Goal: Navigation & Orientation: Find specific page/section

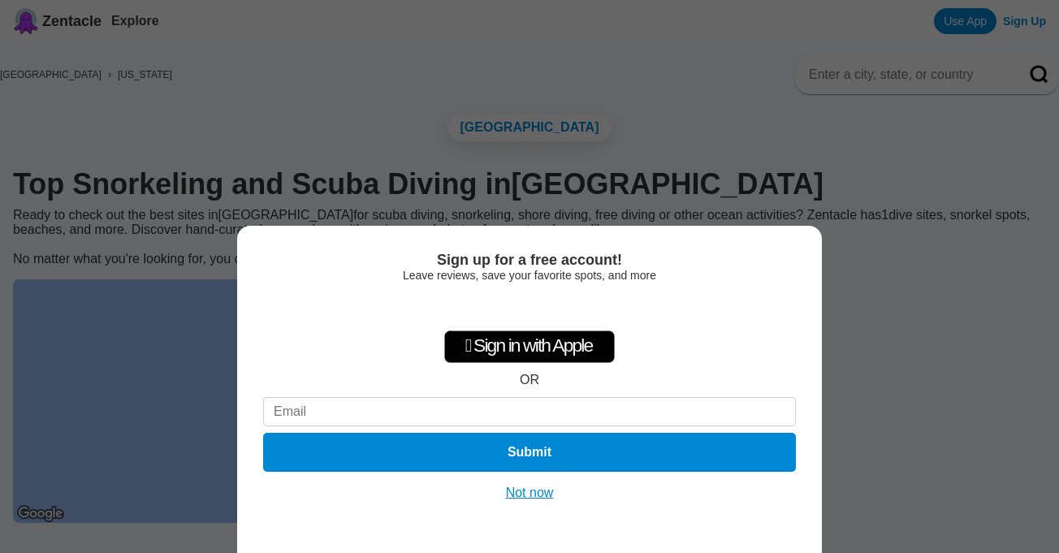
click at [538, 496] on button "Not now" at bounding box center [530, 493] width 58 height 16
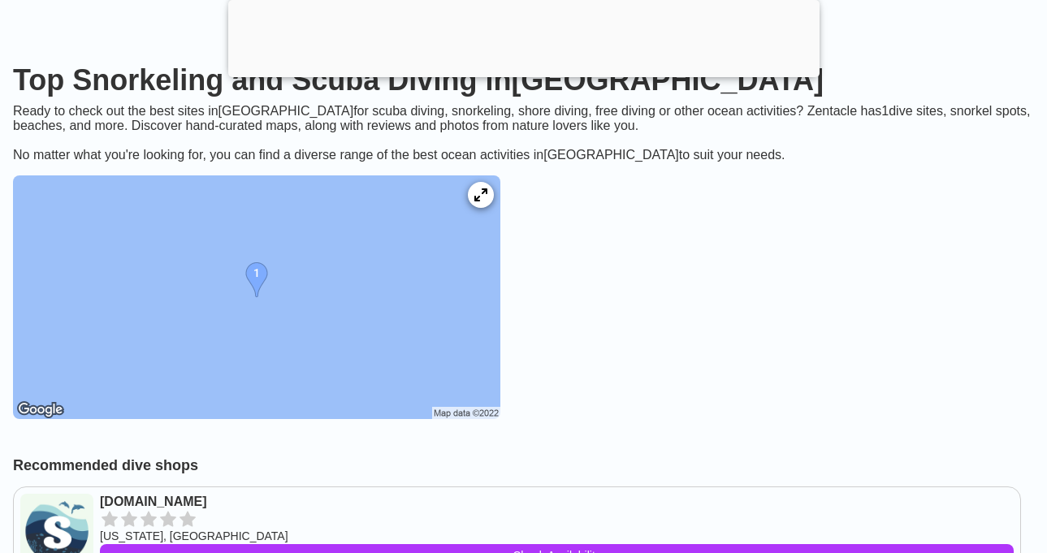
scroll to position [229, 0]
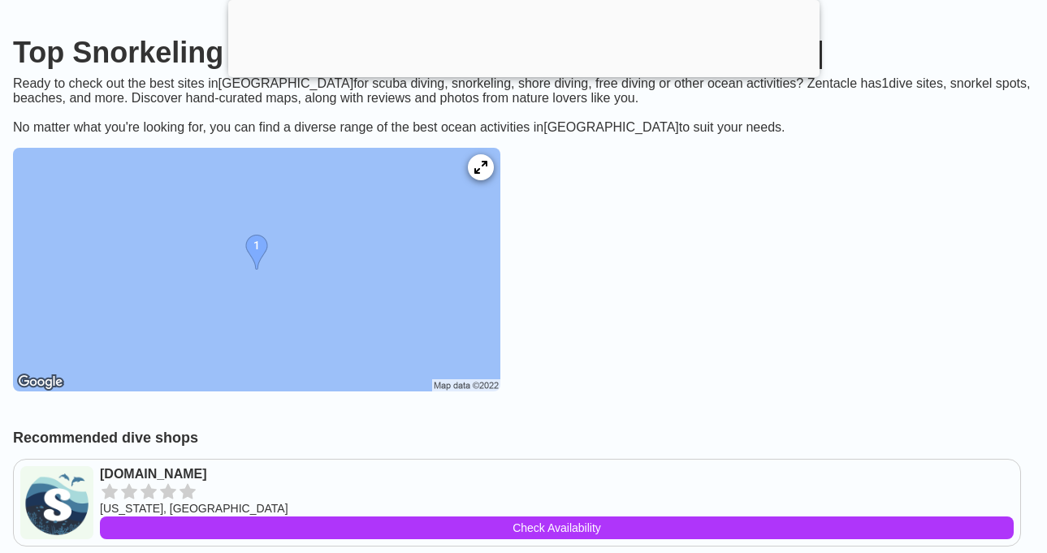
click at [312, 333] on img at bounding box center [256, 270] width 487 height 244
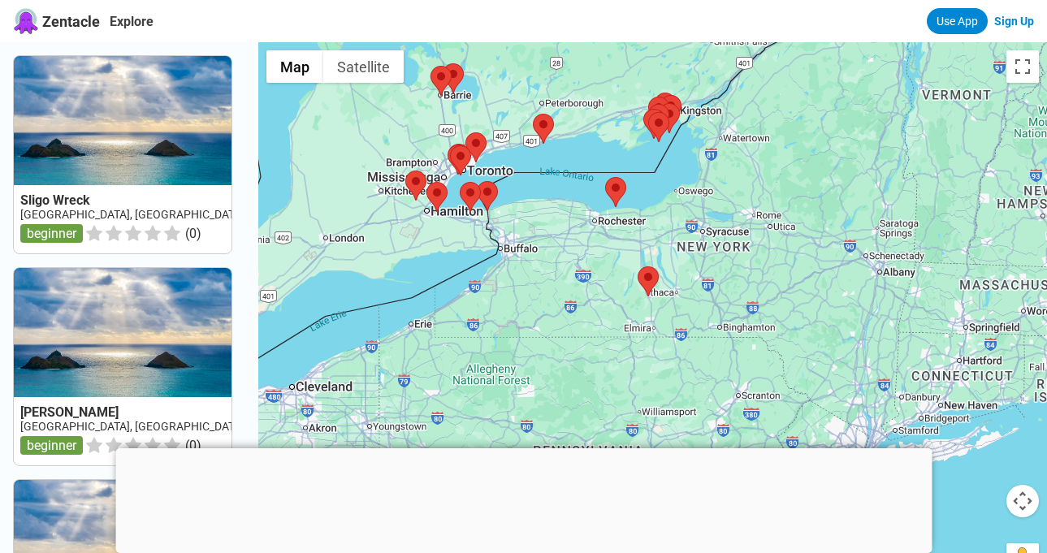
drag, startPoint x: 958, startPoint y: 390, endPoint x: 738, endPoint y: 240, distance: 266.6
click at [738, 240] on div at bounding box center [652, 318] width 789 height 553
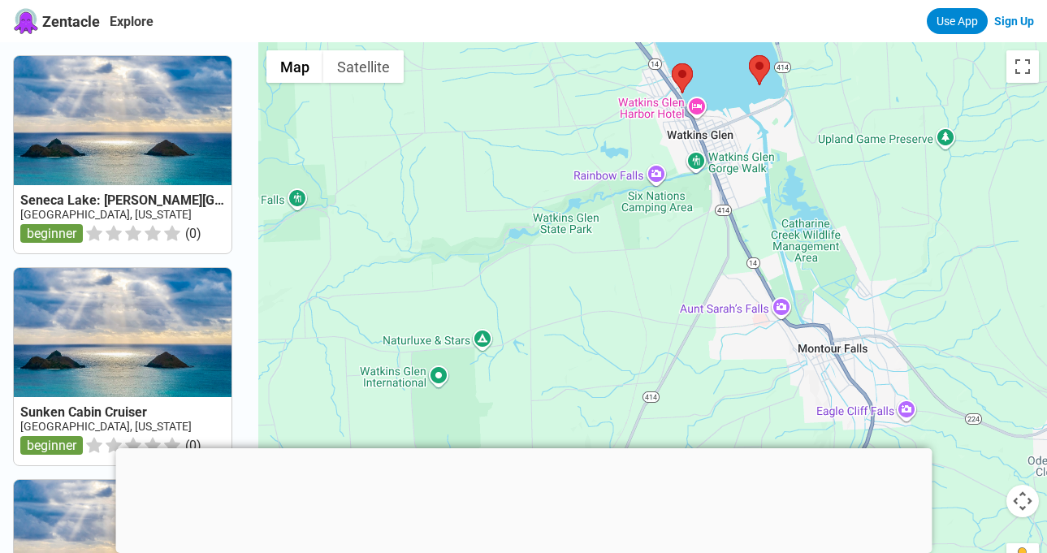
click at [621, 279] on div at bounding box center [652, 318] width 789 height 553
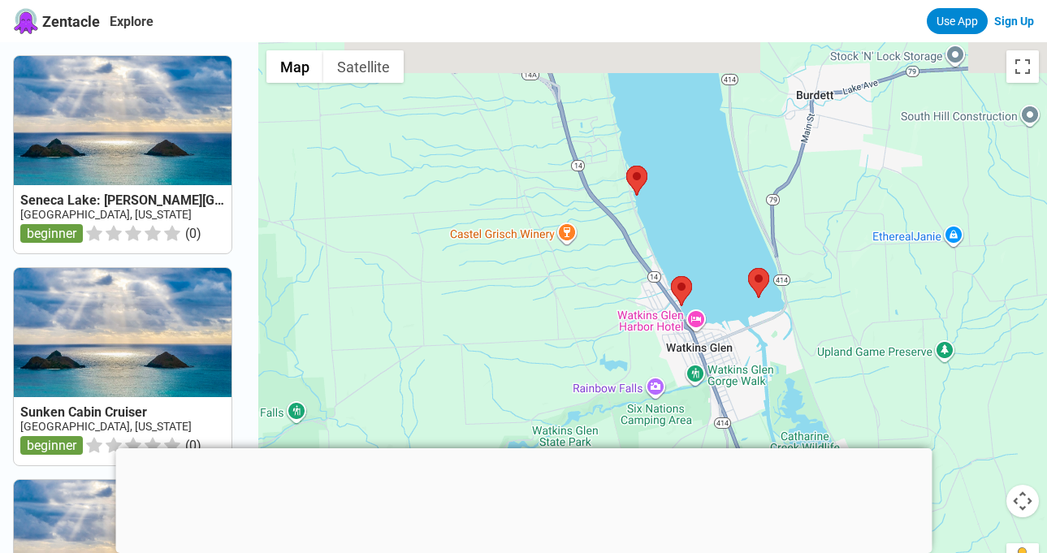
drag, startPoint x: 587, startPoint y: 184, endPoint x: 591, endPoint y: 406, distance: 221.8
click at [591, 406] on div at bounding box center [652, 318] width 789 height 553
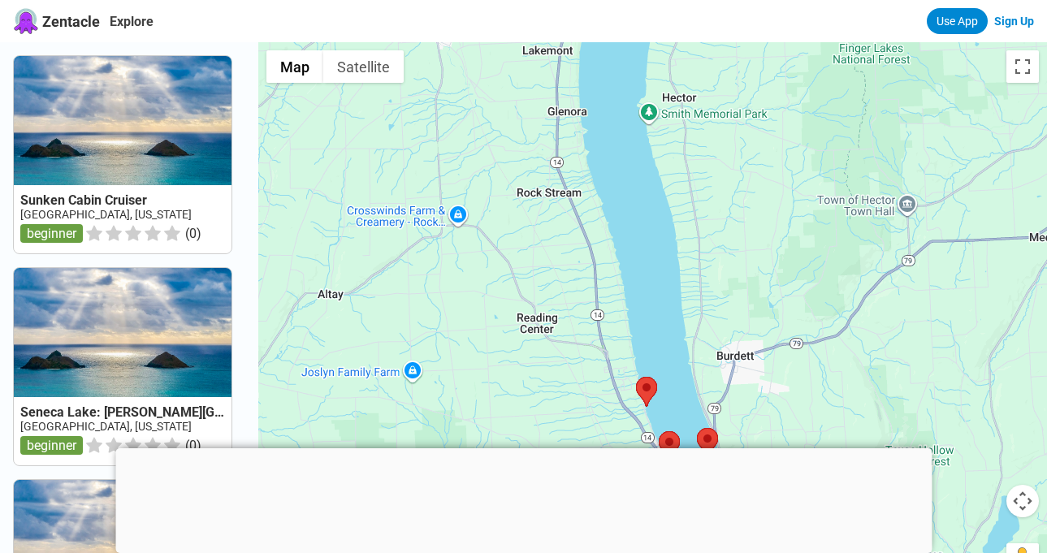
drag, startPoint x: 617, startPoint y: 131, endPoint x: 687, endPoint y: 317, distance: 199.0
click at [687, 317] on div at bounding box center [652, 318] width 789 height 553
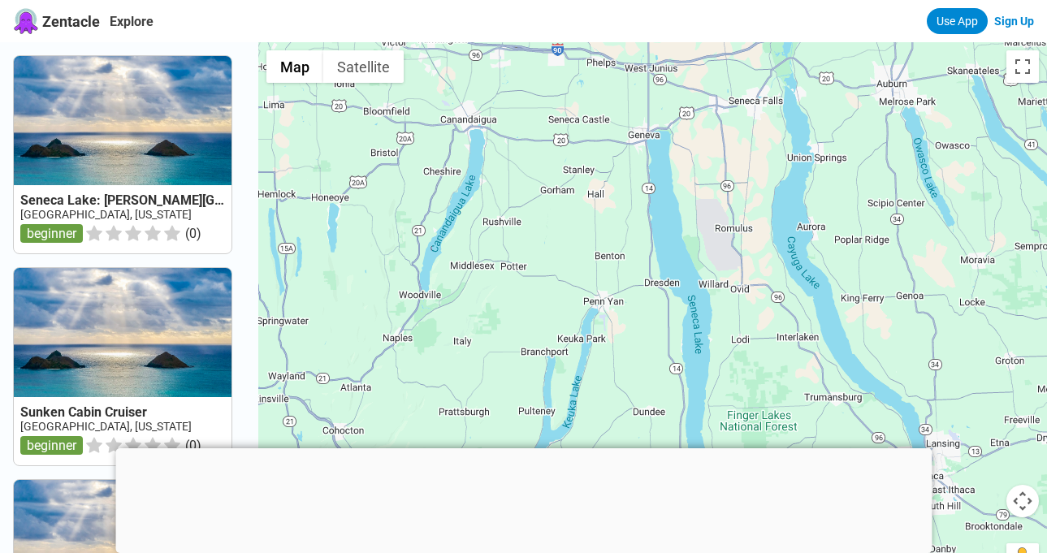
drag, startPoint x: 691, startPoint y: 99, endPoint x: 721, endPoint y: 383, distance: 285.1
click at [721, 383] on div at bounding box center [652, 318] width 789 height 553
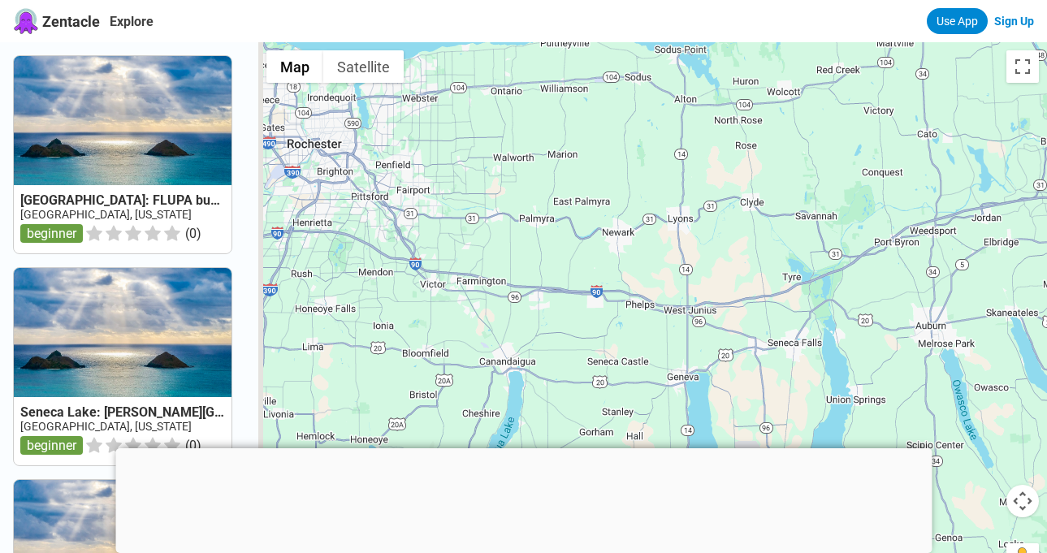
drag, startPoint x: 700, startPoint y: 110, endPoint x: 739, endPoint y: 371, distance: 263.7
click at [739, 375] on div at bounding box center [652, 318] width 789 height 553
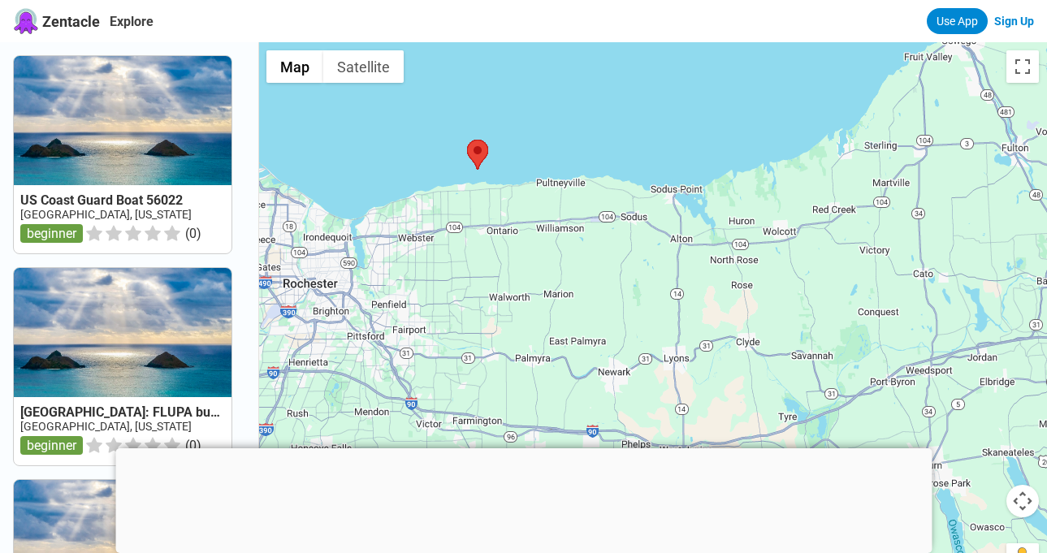
drag, startPoint x: 719, startPoint y: 217, endPoint x: 719, endPoint y: 309, distance: 91.8
click at [719, 309] on div at bounding box center [652, 318] width 789 height 553
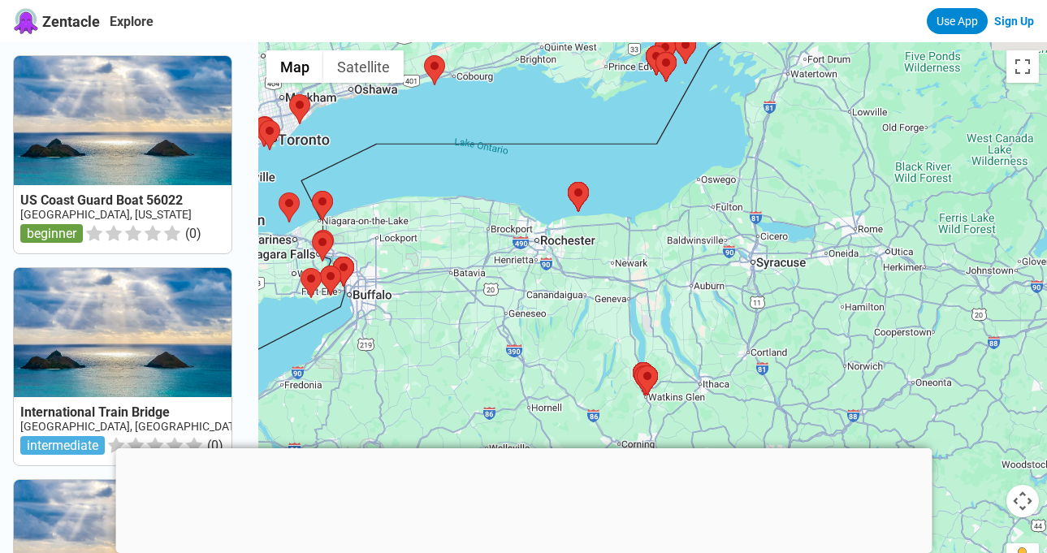
drag, startPoint x: 860, startPoint y: 334, endPoint x: 712, endPoint y: 305, distance: 151.5
click at [712, 305] on div at bounding box center [652, 318] width 789 height 553
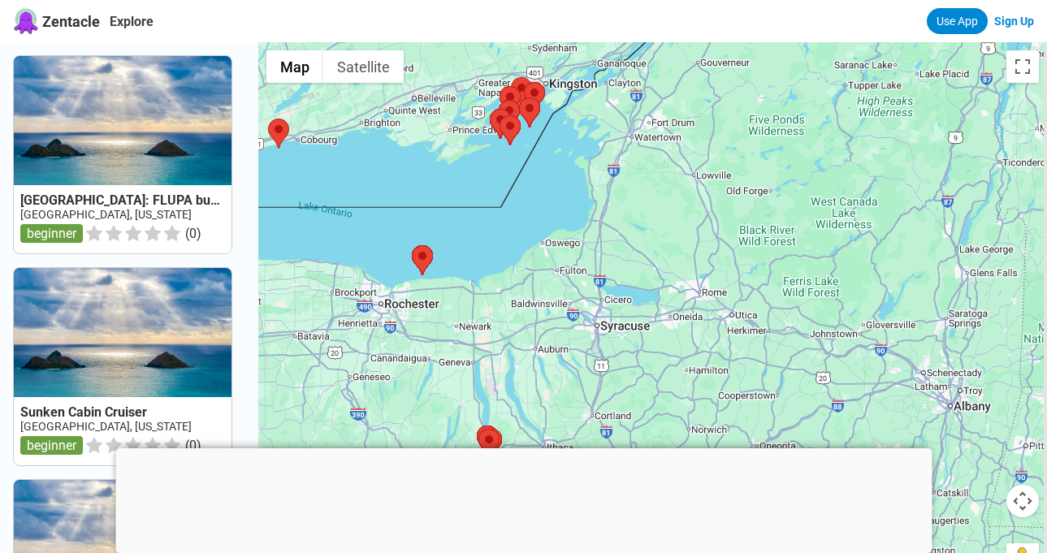
drag, startPoint x: 792, startPoint y: 289, endPoint x: 650, endPoint y: 333, distance: 148.8
click at [650, 333] on div at bounding box center [652, 318] width 789 height 553
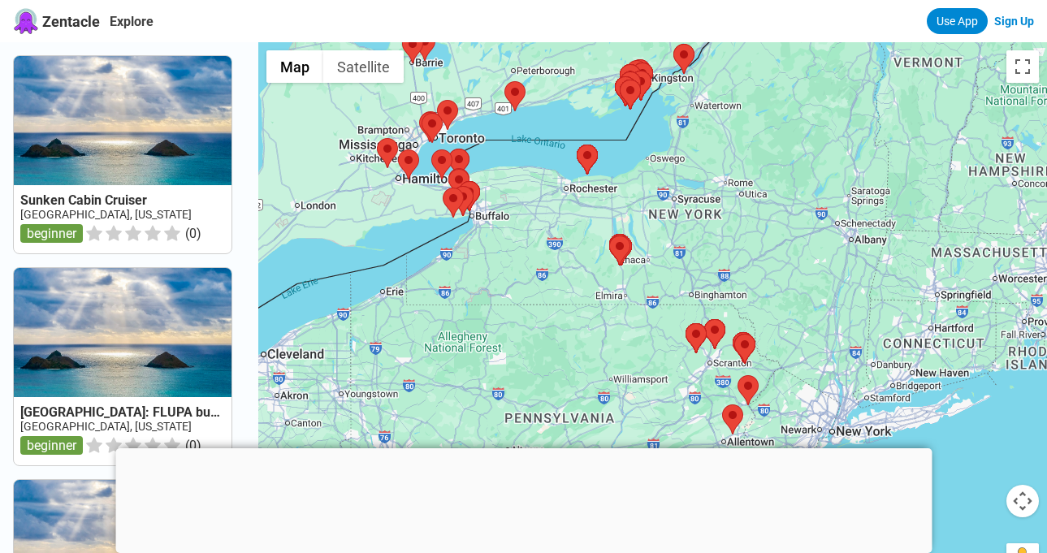
drag, startPoint x: 642, startPoint y: 308, endPoint x: 704, endPoint y: 192, distance: 131.9
click at [704, 190] on div at bounding box center [652, 318] width 789 height 553
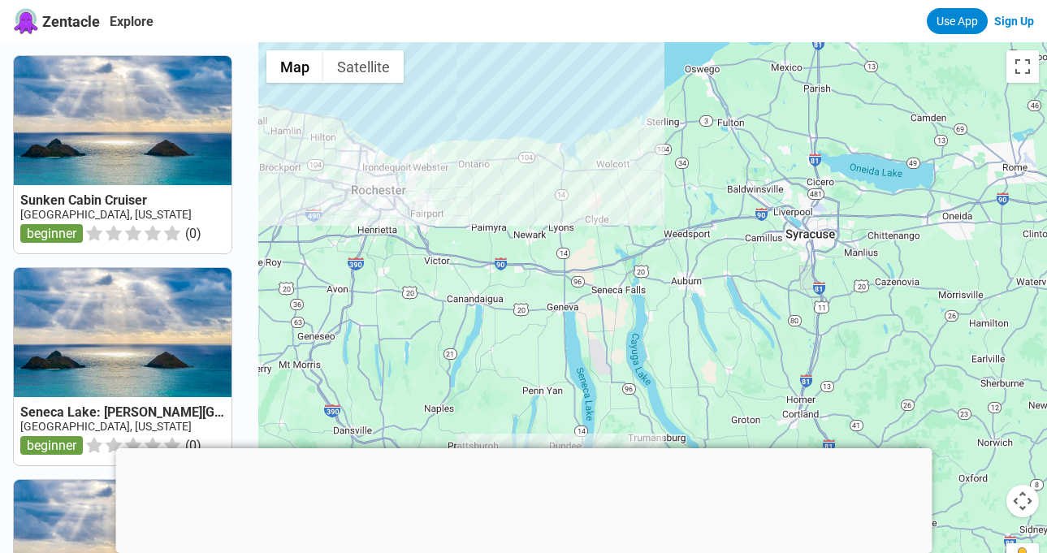
drag, startPoint x: 579, startPoint y: 174, endPoint x: 839, endPoint y: 297, distance: 287.4
click at [839, 297] on div at bounding box center [652, 318] width 789 height 553
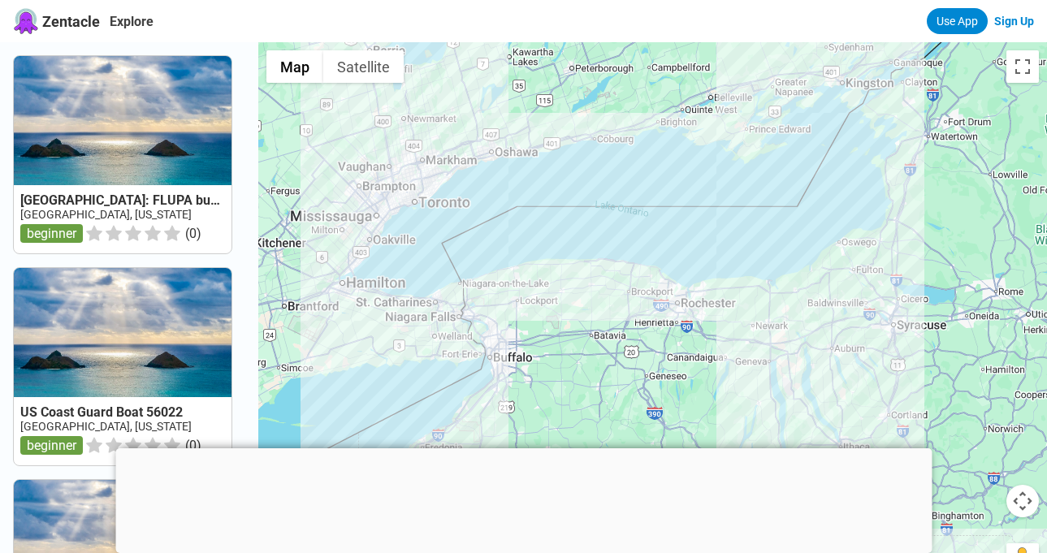
drag, startPoint x: 776, startPoint y: 208, endPoint x: 853, endPoint y: 265, distance: 95.9
click at [853, 265] on div at bounding box center [652, 318] width 789 height 553
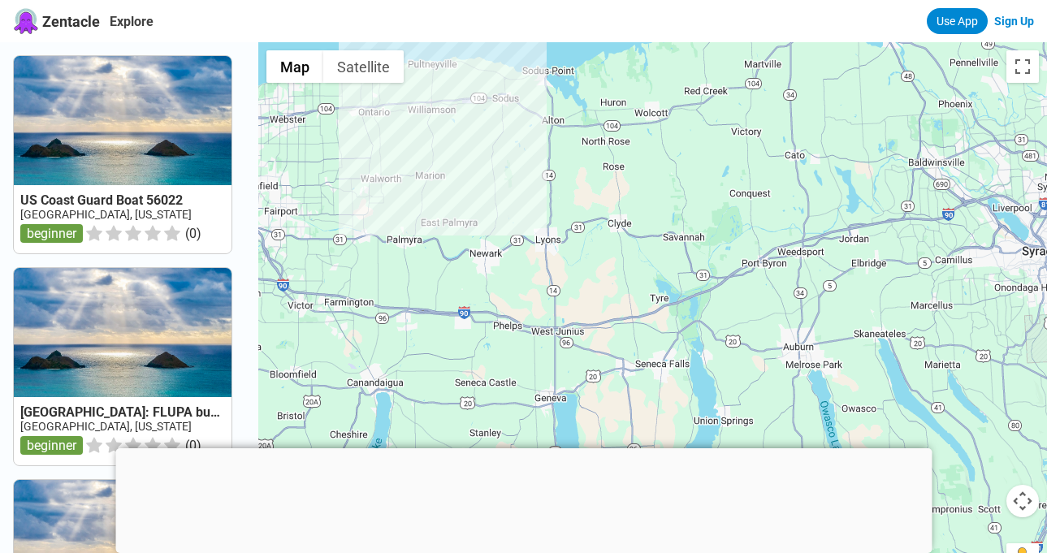
drag, startPoint x: 804, startPoint y: 289, endPoint x: 625, endPoint y: 297, distance: 179.7
click at [625, 297] on div at bounding box center [652, 318] width 789 height 553
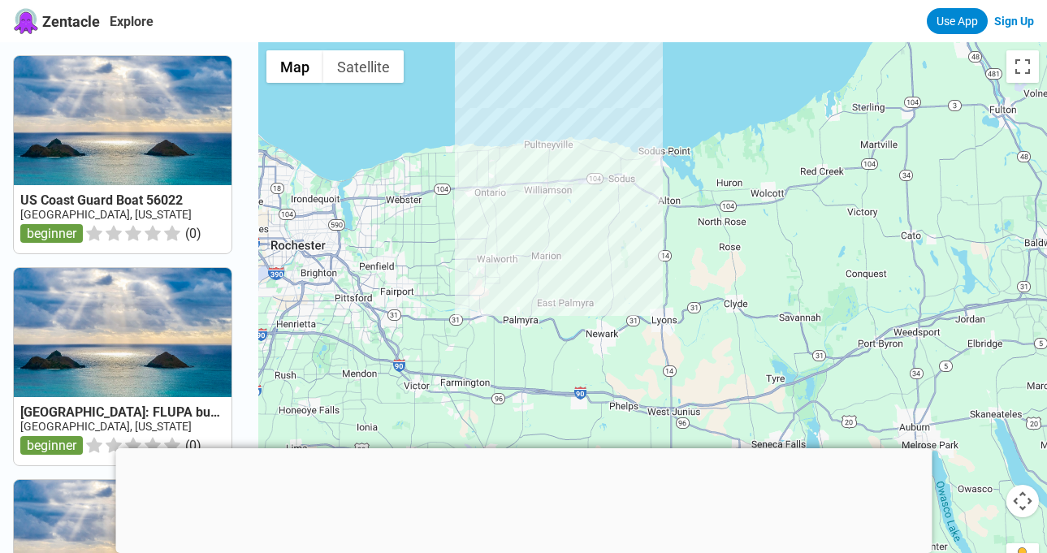
drag, startPoint x: 628, startPoint y: 160, endPoint x: 744, endPoint y: 240, distance: 141.3
click at [744, 240] on div at bounding box center [652, 318] width 789 height 553
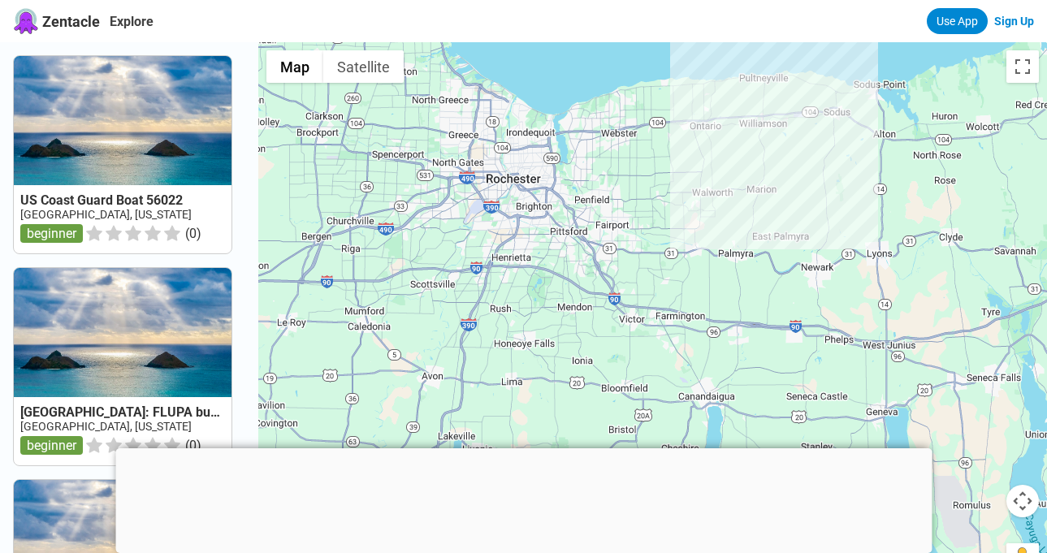
drag, startPoint x: 491, startPoint y: 299, endPoint x: 710, endPoint y: 234, distance: 228.0
click at [710, 233] on div at bounding box center [652, 318] width 789 height 553
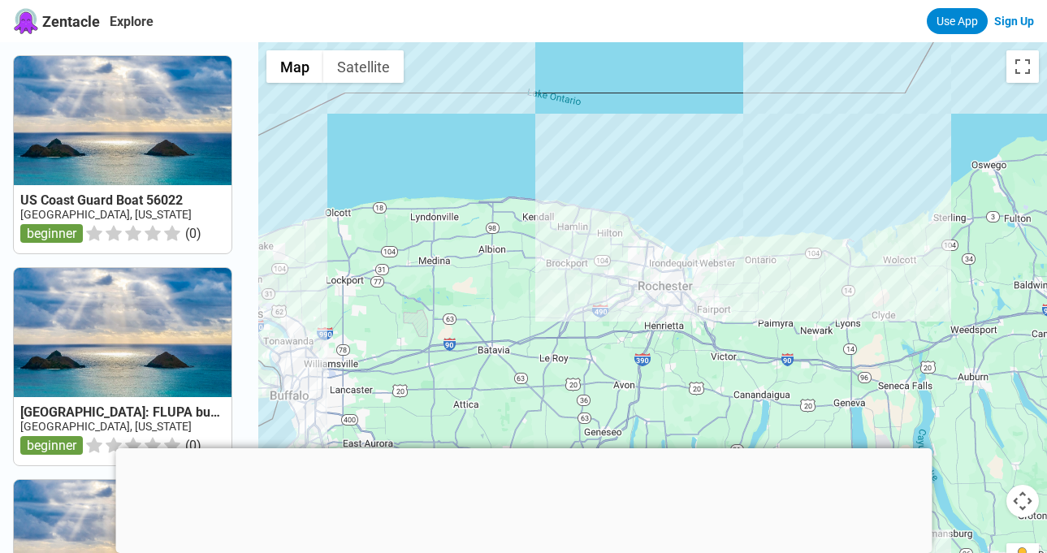
drag, startPoint x: 636, startPoint y: 246, endPoint x: 765, endPoint y: 293, distance: 137.5
click at [765, 293] on div at bounding box center [652, 318] width 789 height 553
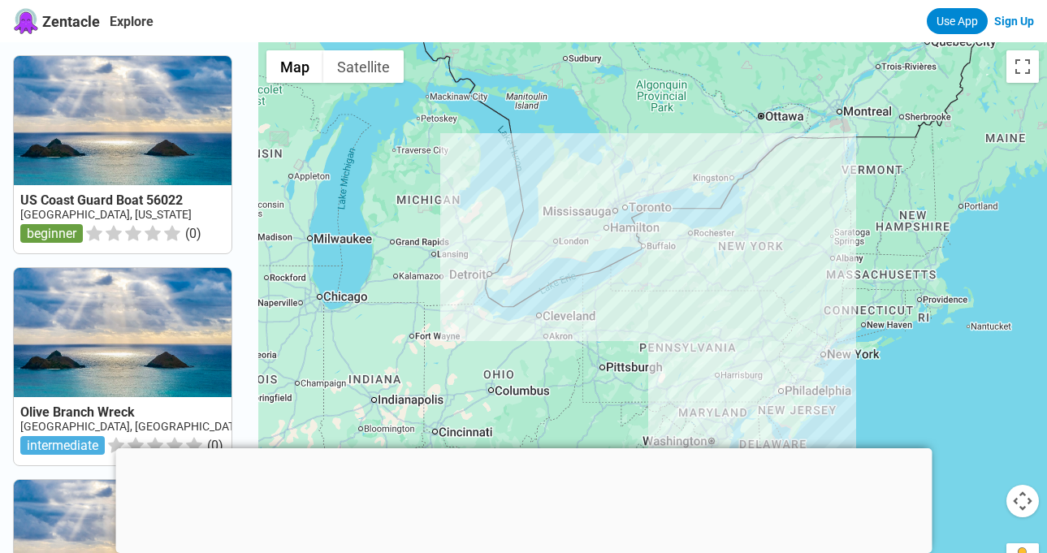
drag, startPoint x: 785, startPoint y: 270, endPoint x: 853, endPoint y: 170, distance: 121.0
click at [853, 170] on div at bounding box center [652, 318] width 789 height 553
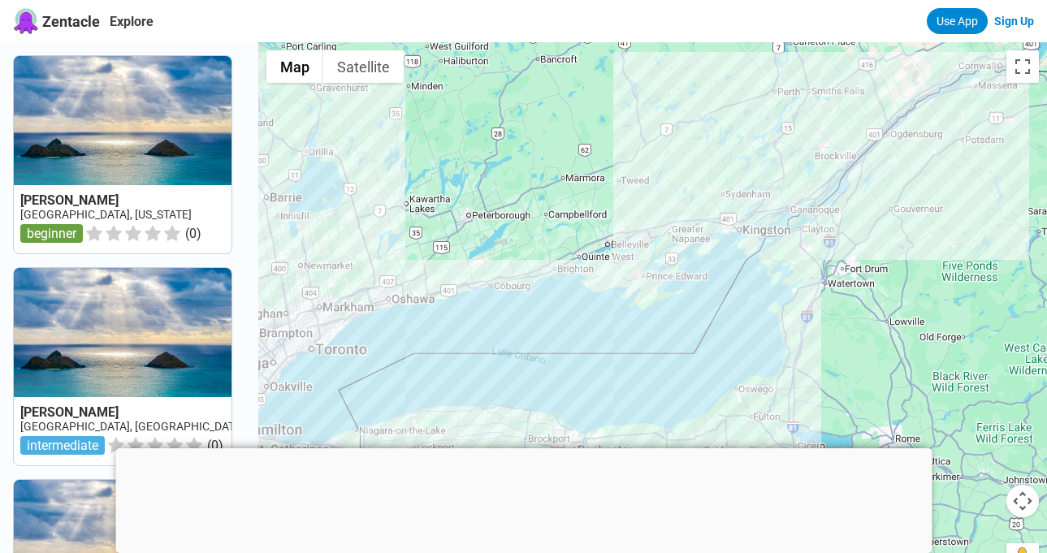
drag, startPoint x: 758, startPoint y: 228, endPoint x: 989, endPoint y: 199, distance: 233.4
click at [989, 199] on div at bounding box center [652, 318] width 789 height 553
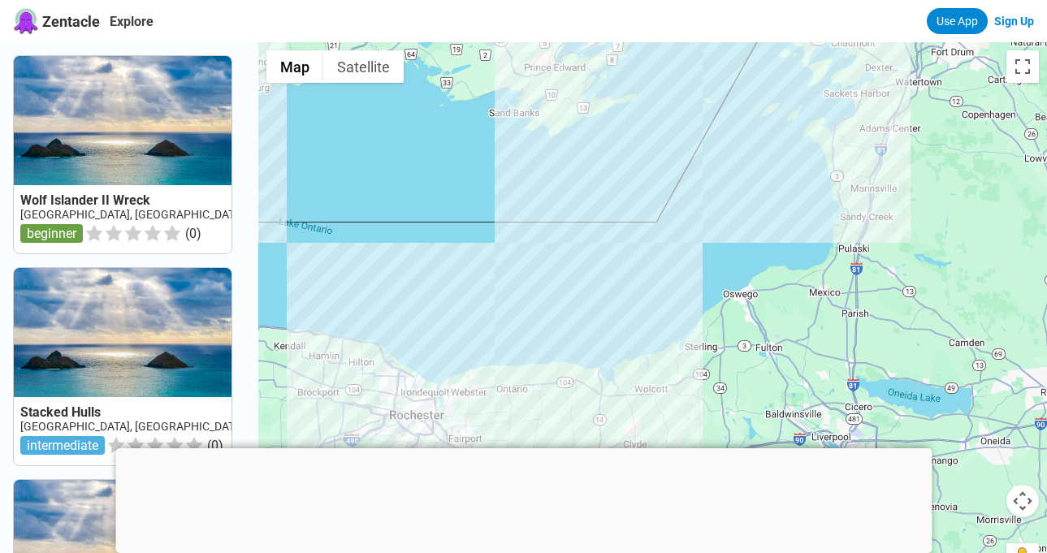
drag, startPoint x: 803, startPoint y: 331, endPoint x: 931, endPoint y: 31, distance: 326.1
click at [931, 31] on div "Zentacle Explore Use App Sign Up Wolf Islander II [GEOGRAPHIC_DATA] [GEOGRAPHIC…" at bounding box center [523, 536] width 1047 height 1072
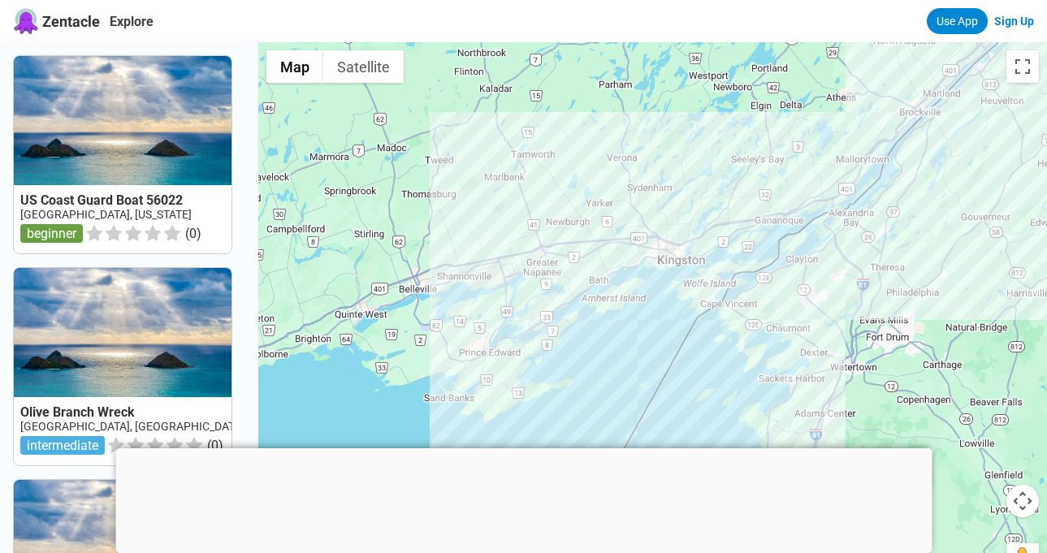
drag, startPoint x: 804, startPoint y: 119, endPoint x: 738, endPoint y: 384, distance: 273.9
click at [738, 404] on div at bounding box center [652, 318] width 789 height 553
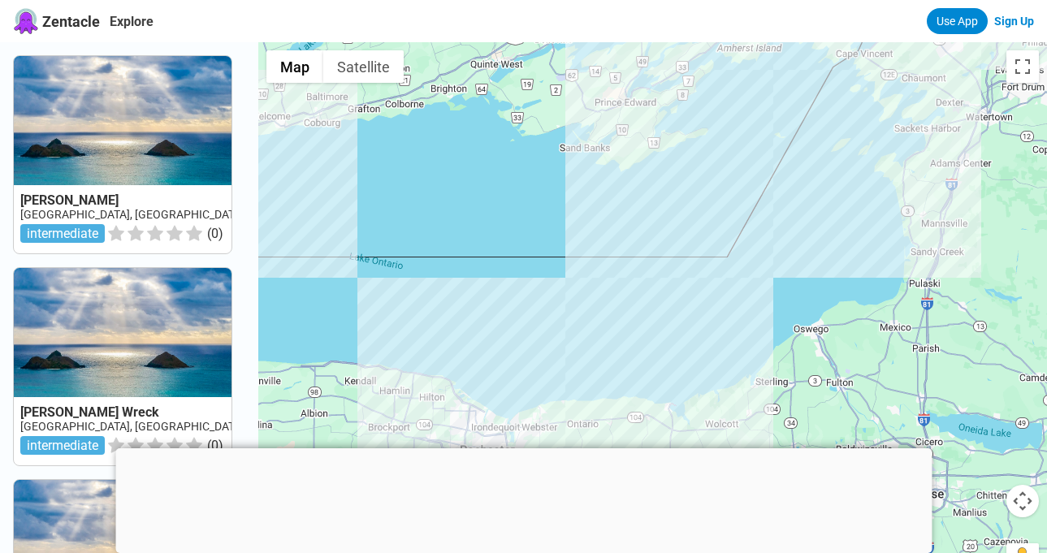
drag, startPoint x: 695, startPoint y: 387, endPoint x: 831, endPoint y: 145, distance: 277.2
click at [831, 145] on div at bounding box center [652, 318] width 789 height 553
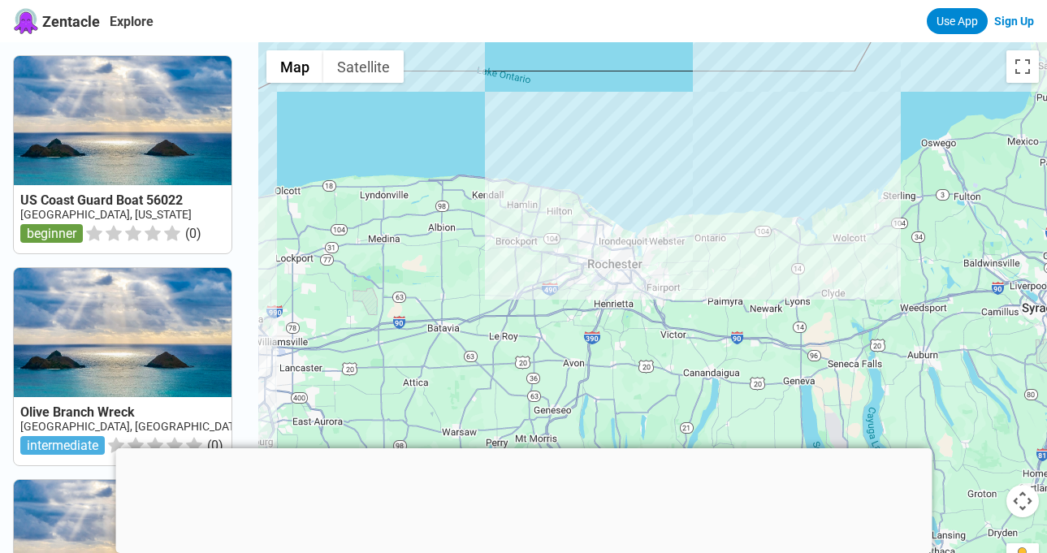
drag, startPoint x: 699, startPoint y: 340, endPoint x: 827, endPoint y: 152, distance: 228.0
click at [827, 152] on div at bounding box center [652, 318] width 789 height 553
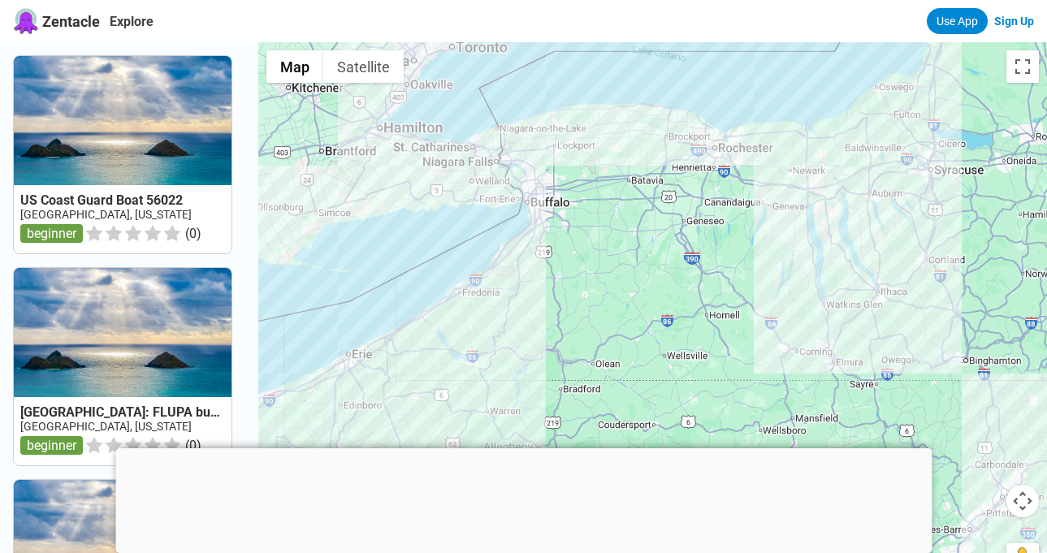
drag, startPoint x: 812, startPoint y: 243, endPoint x: 854, endPoint y: 142, distance: 109.2
click at [854, 142] on div at bounding box center [652, 318] width 789 height 553
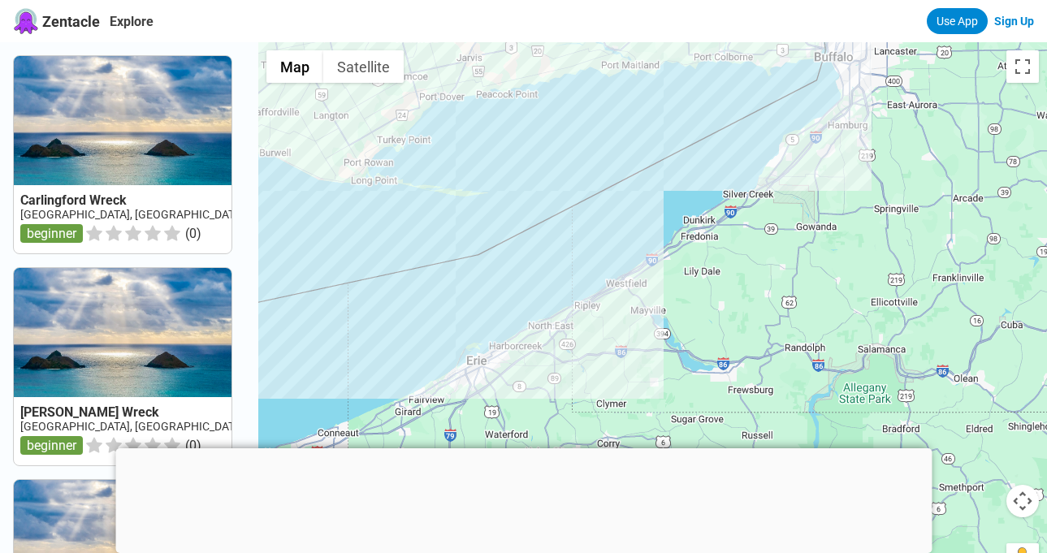
drag, startPoint x: 897, startPoint y: 411, endPoint x: 881, endPoint y: 186, distance: 225.6
click at [881, 186] on div at bounding box center [652, 318] width 789 height 553
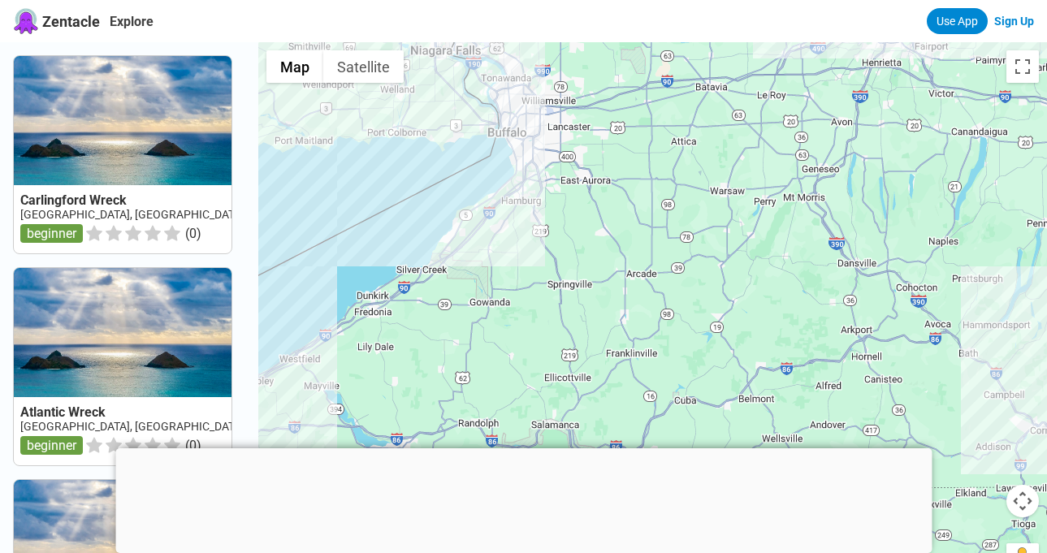
drag, startPoint x: 889, startPoint y: 292, endPoint x: 601, endPoint y: 419, distance: 314.3
click at [601, 419] on div at bounding box center [652, 318] width 789 height 553
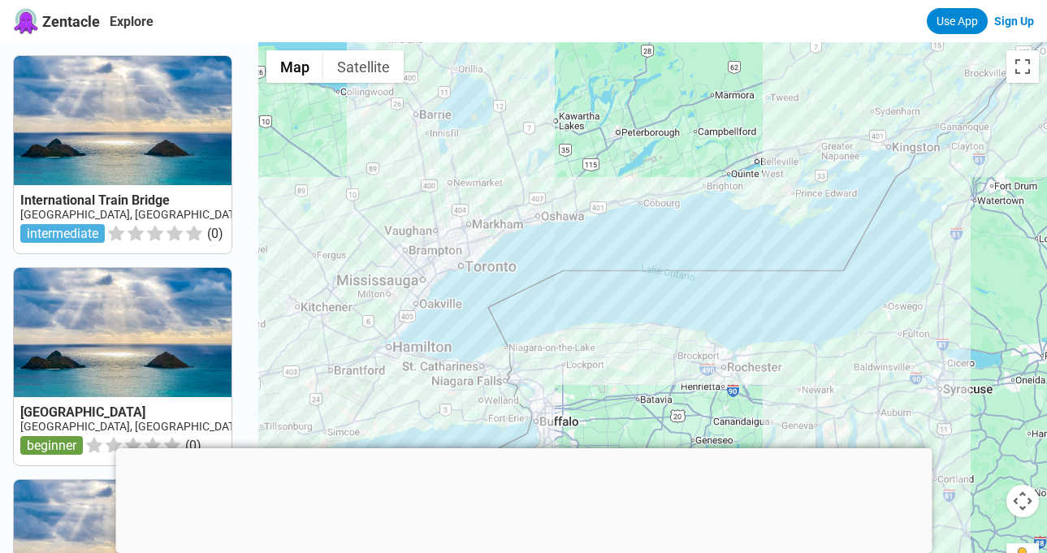
drag, startPoint x: 758, startPoint y: 201, endPoint x: 714, endPoint y: 330, distance: 136.4
click at [714, 338] on div at bounding box center [652, 318] width 789 height 553
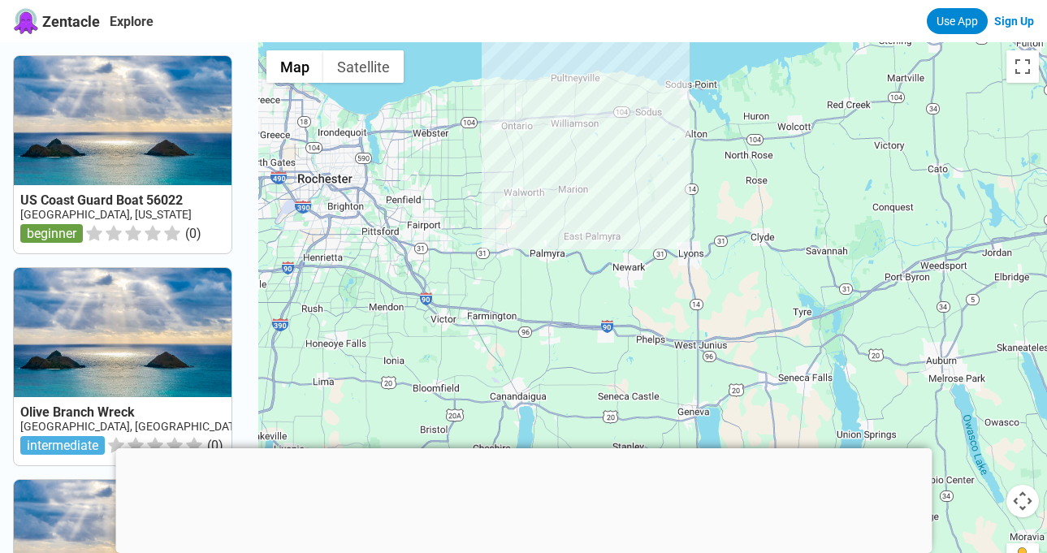
drag, startPoint x: 653, startPoint y: 318, endPoint x: 744, endPoint y: 152, distance: 189.8
click at [744, 152] on div at bounding box center [652, 318] width 789 height 553
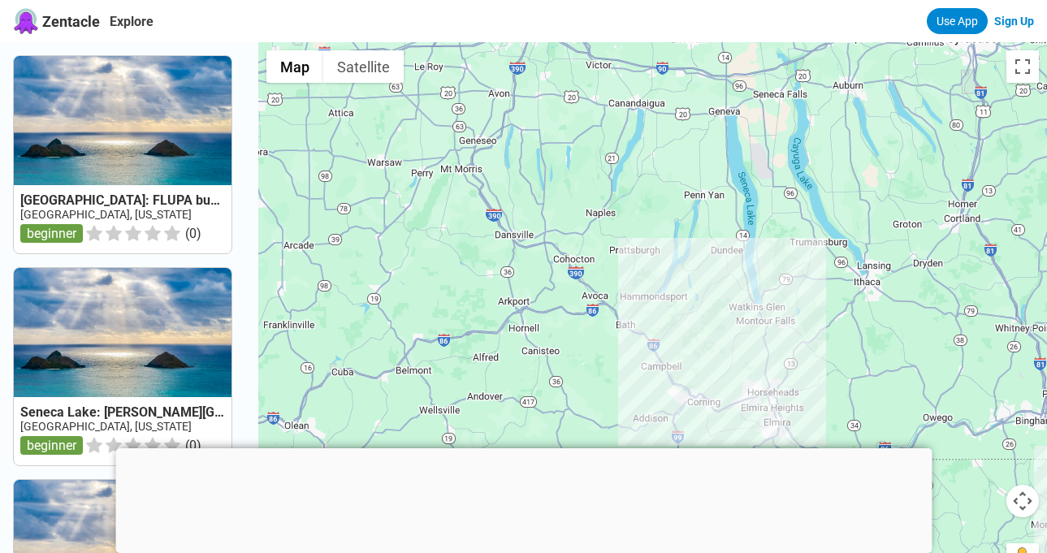
drag, startPoint x: 785, startPoint y: 314, endPoint x: 805, endPoint y: 228, distance: 88.5
click at [805, 228] on div at bounding box center [652, 318] width 789 height 553
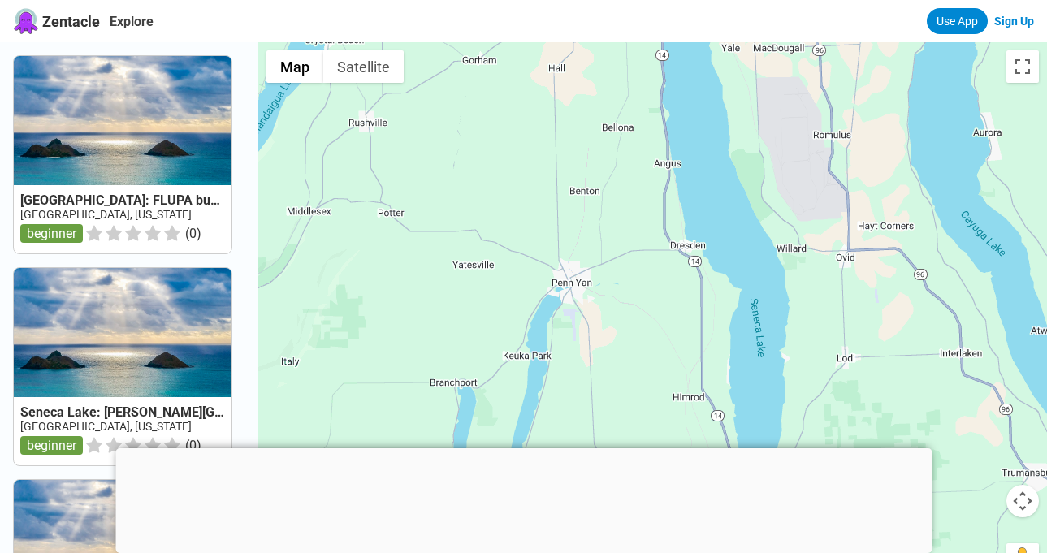
click at [690, 323] on div at bounding box center [652, 318] width 789 height 553
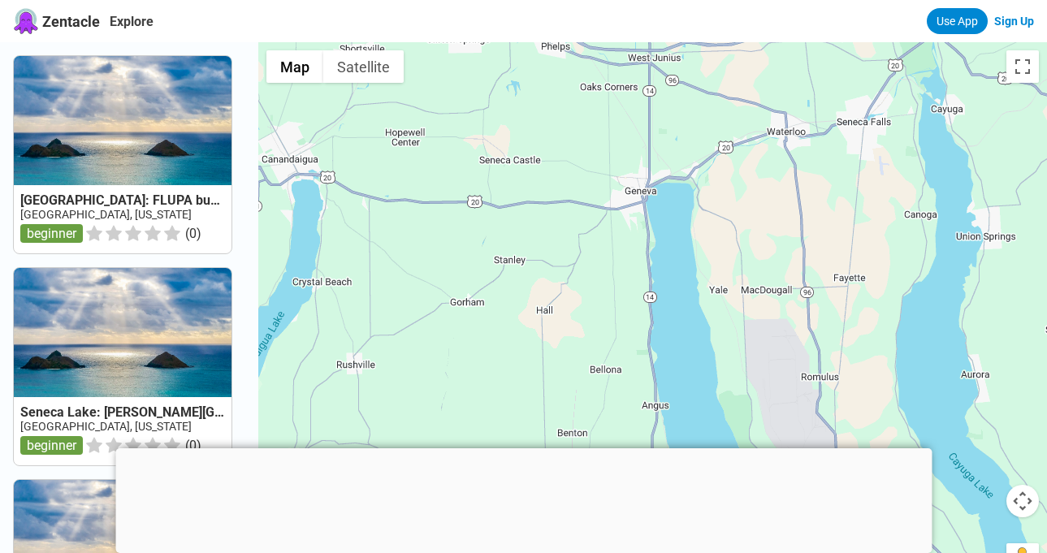
drag, startPoint x: 723, startPoint y: 89, endPoint x: 711, endPoint y: 333, distance: 244.0
click at [711, 333] on div at bounding box center [652, 318] width 789 height 553
